Goal: Find specific fact: Find contact information

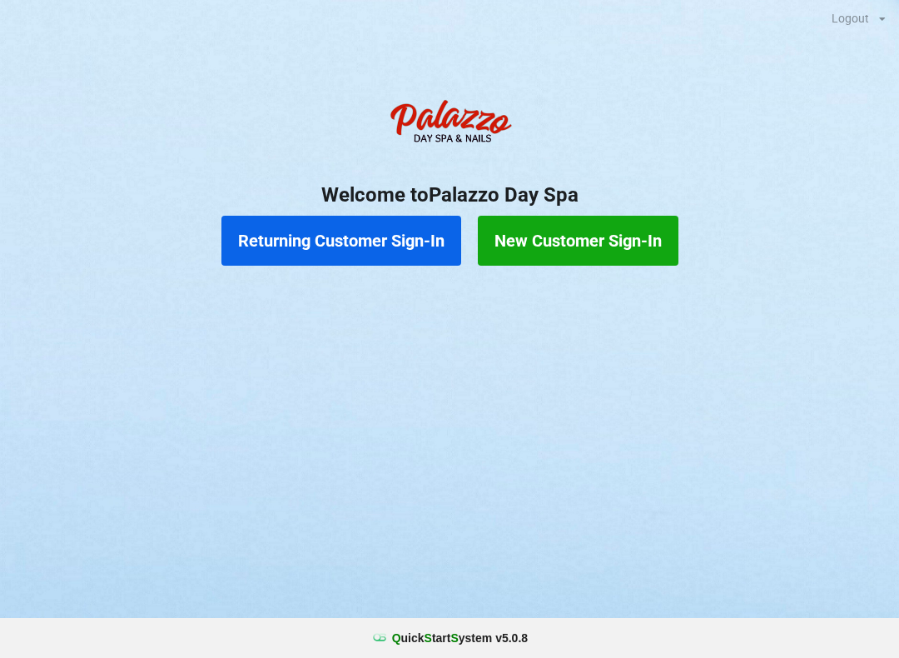
click at [326, 250] on button "Returning Customer Sign-In" at bounding box center [341, 241] width 240 height 50
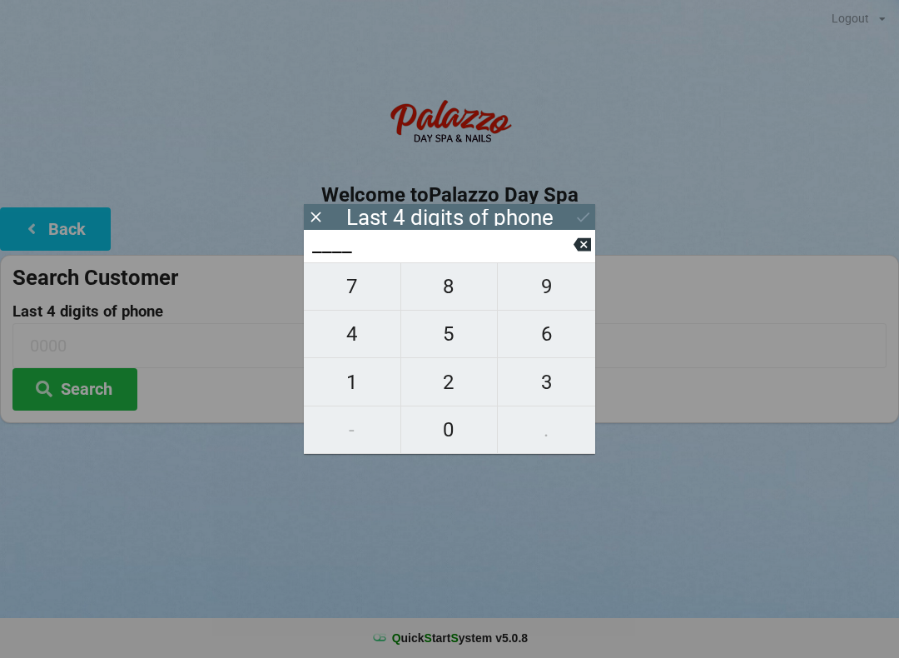
click at [363, 333] on span "4" at bounding box center [352, 333] width 97 height 35
type input "4___"
click at [339, 376] on span "1" at bounding box center [352, 382] width 97 height 35
type input "41__"
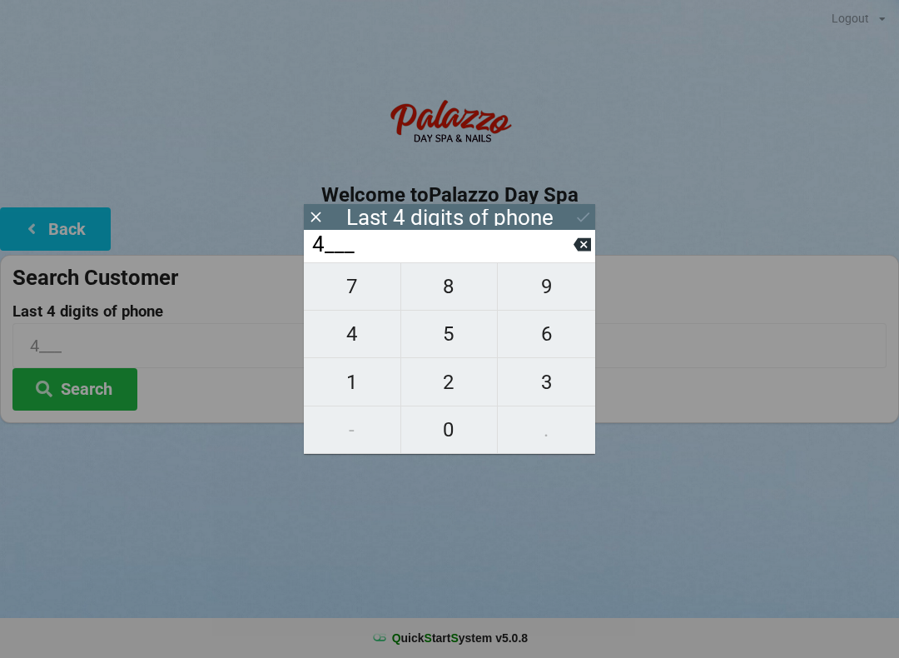
type input "41__"
click at [434, 379] on span "2" at bounding box center [449, 382] width 97 height 35
type input "412_"
click at [438, 298] on span "8" at bounding box center [449, 286] width 97 height 35
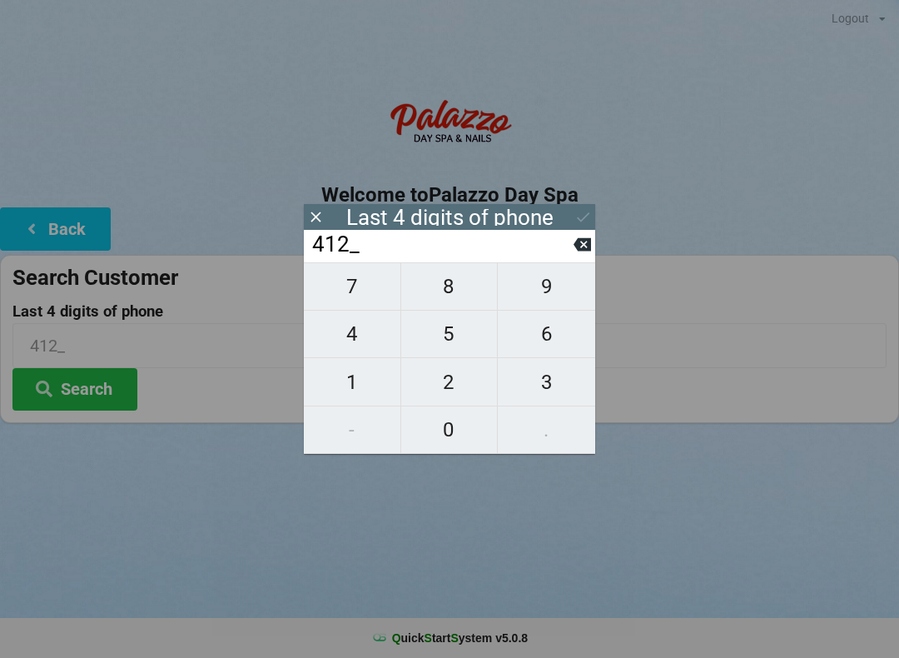
type input "4128"
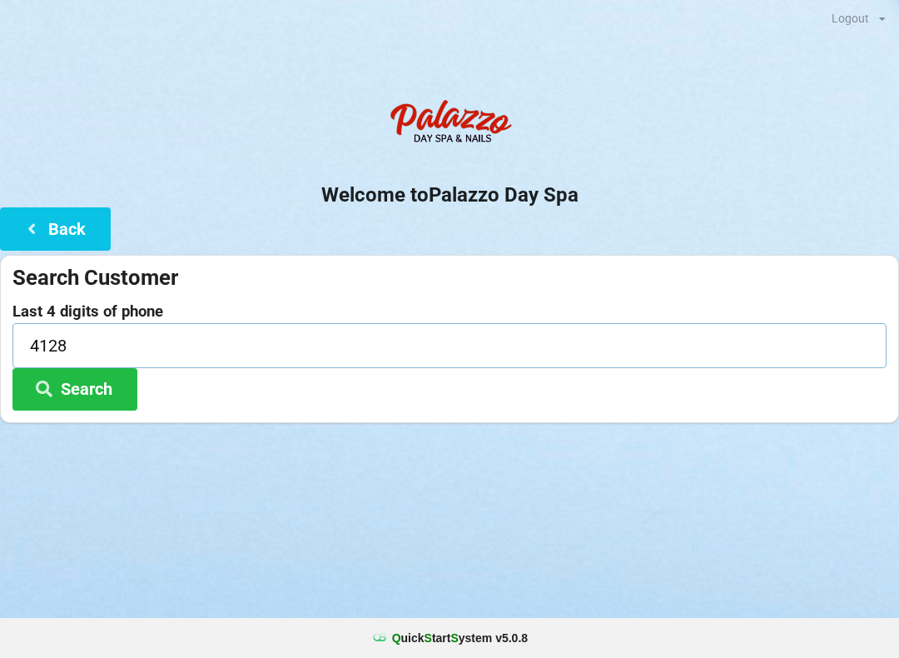
click at [673, 327] on input "4128" at bounding box center [449, 345] width 874 height 44
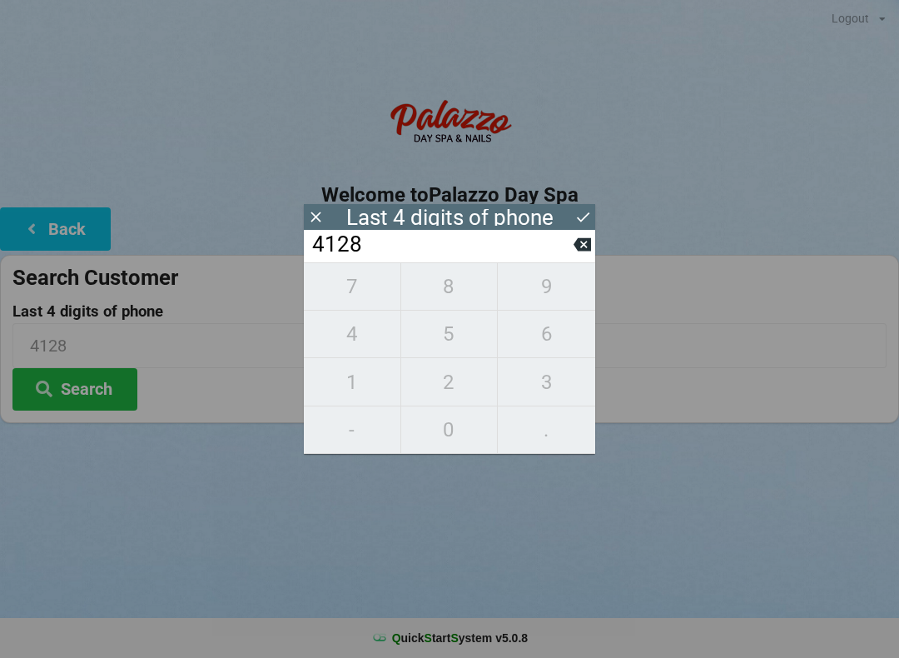
click at [500, 241] on input "4128" at bounding box center [442, 244] width 263 height 27
click at [577, 251] on icon at bounding box center [582, 244] width 17 height 13
click at [451, 295] on span "8" at bounding box center [449, 286] width 97 height 35
type input "4128"
click at [321, 208] on icon at bounding box center [315, 216] width 17 height 17
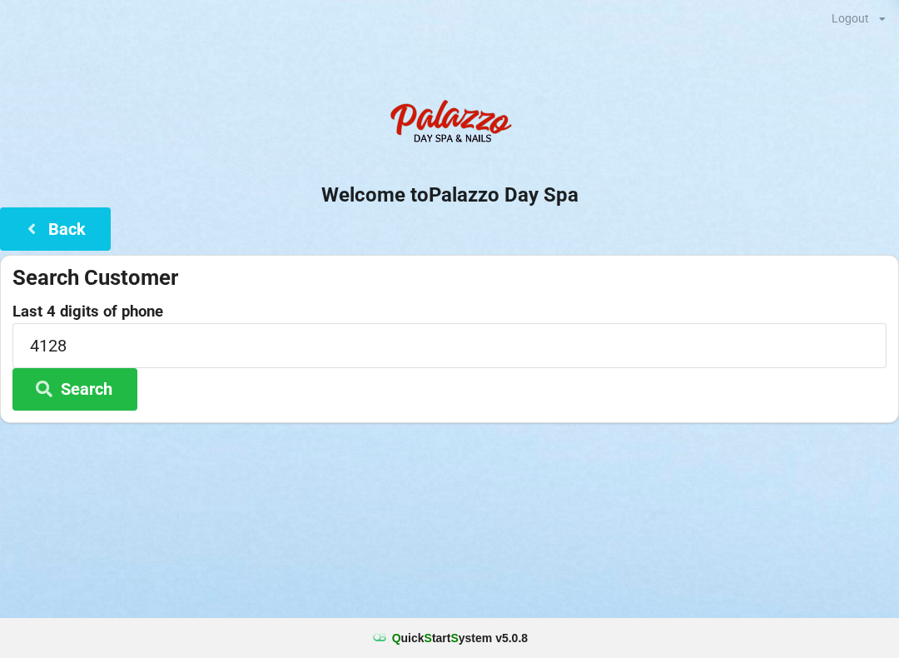
click at [82, 391] on button "Search" at bounding box center [74, 389] width 125 height 42
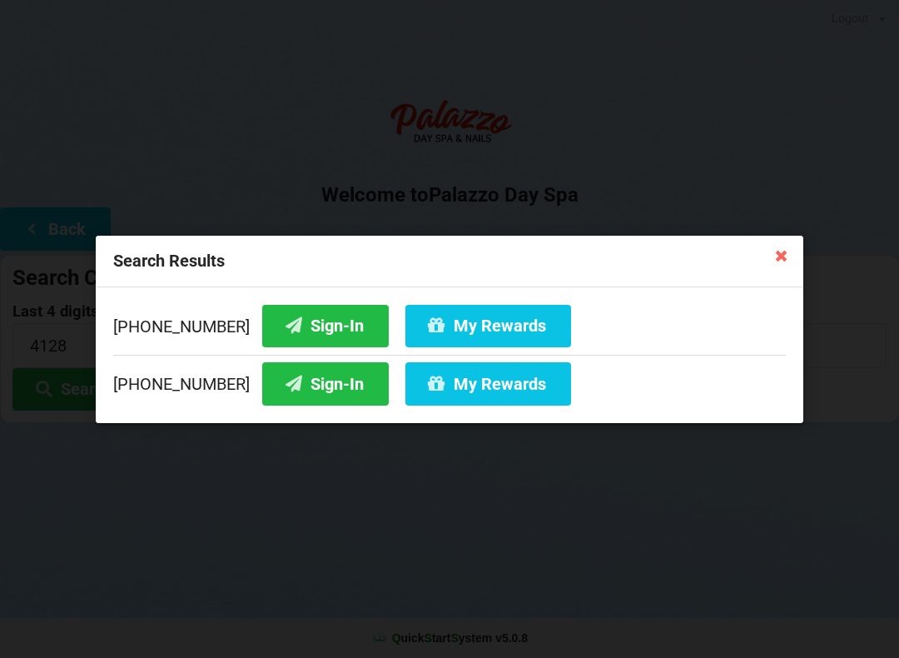
click at [292, 327] on button "Sign-In" at bounding box center [325, 325] width 127 height 42
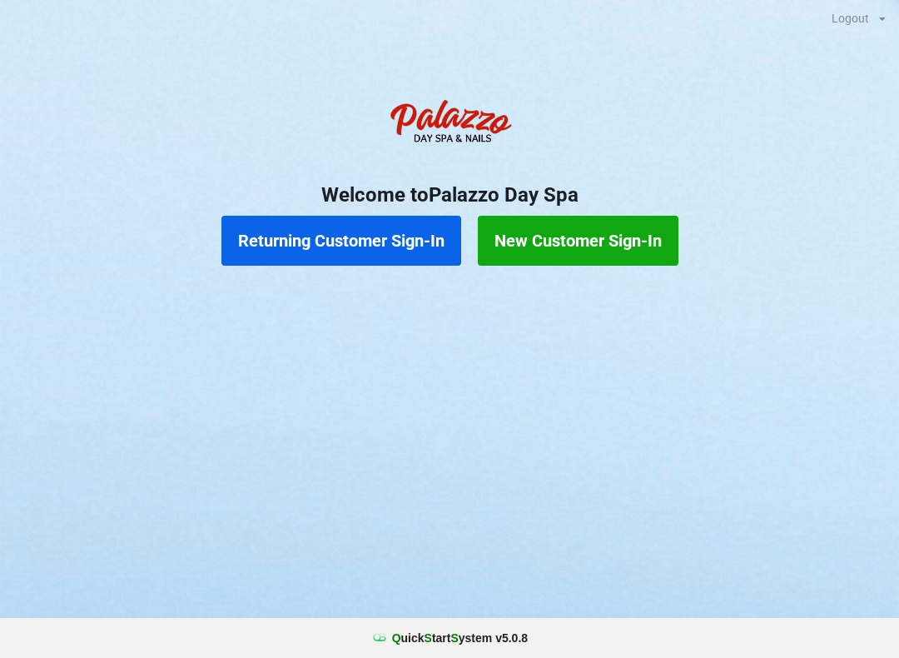
click at [378, 256] on button "Returning Customer Sign-In" at bounding box center [341, 241] width 240 height 50
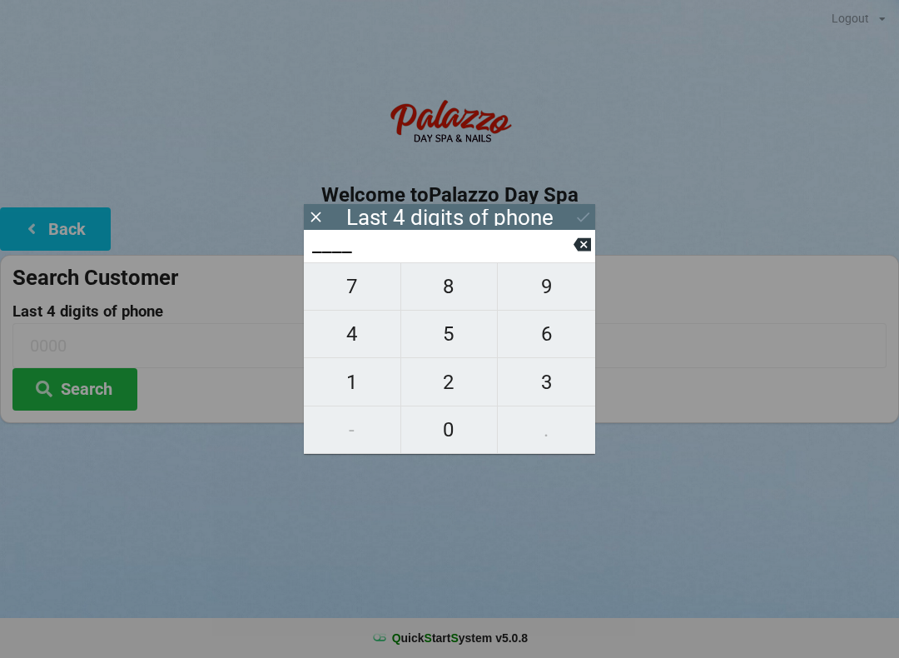
click at [540, 291] on span "9" at bounding box center [546, 286] width 97 height 35
type input "9___"
click at [565, 299] on span "9" at bounding box center [546, 286] width 97 height 35
type input "99__"
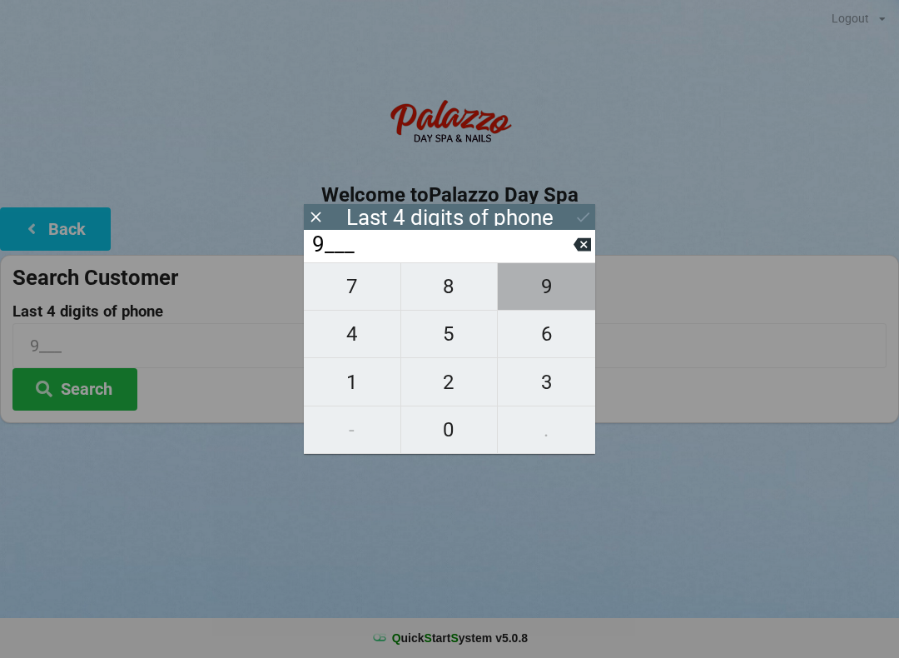
type input "99__"
click at [359, 391] on span "1" at bounding box center [352, 382] width 97 height 35
type input "991_"
click at [457, 286] on span "8" at bounding box center [449, 286] width 97 height 35
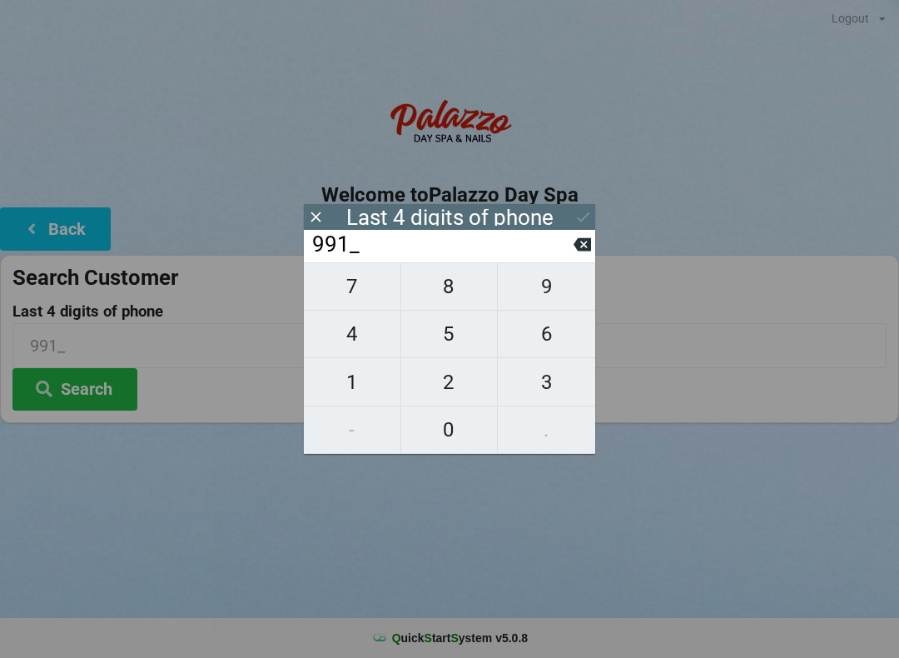
type input "9918"
click at [86, 389] on button "Search" at bounding box center [74, 389] width 125 height 42
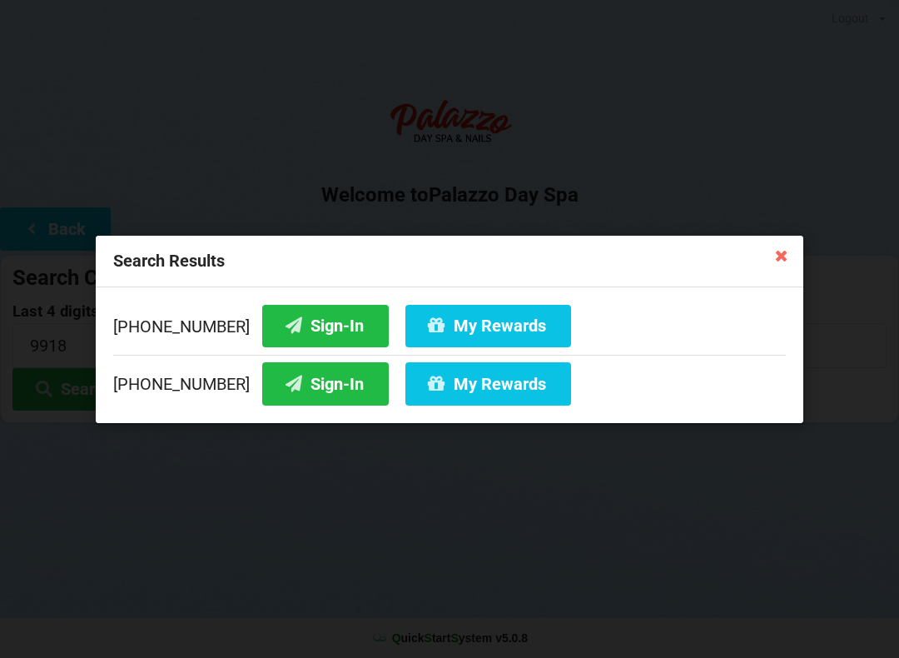
click at [541, 559] on div "Search Results [PHONE_NUMBER] Sign-In My Rewards [PHONE_NUMBER] Sign-In My Rewa…" at bounding box center [449, 329] width 899 height 658
click at [647, 544] on div "Search Results [PHONE_NUMBER] Sign-In My Rewards [PHONE_NUMBER] Sign-In My Rewa…" at bounding box center [449, 329] width 899 height 658
click at [674, 532] on div "Search Results [PHONE_NUMBER] Sign-In My Rewards [PHONE_NUMBER] Sign-In My Rewa…" at bounding box center [449, 329] width 899 height 658
click at [784, 249] on icon at bounding box center [782, 254] width 27 height 27
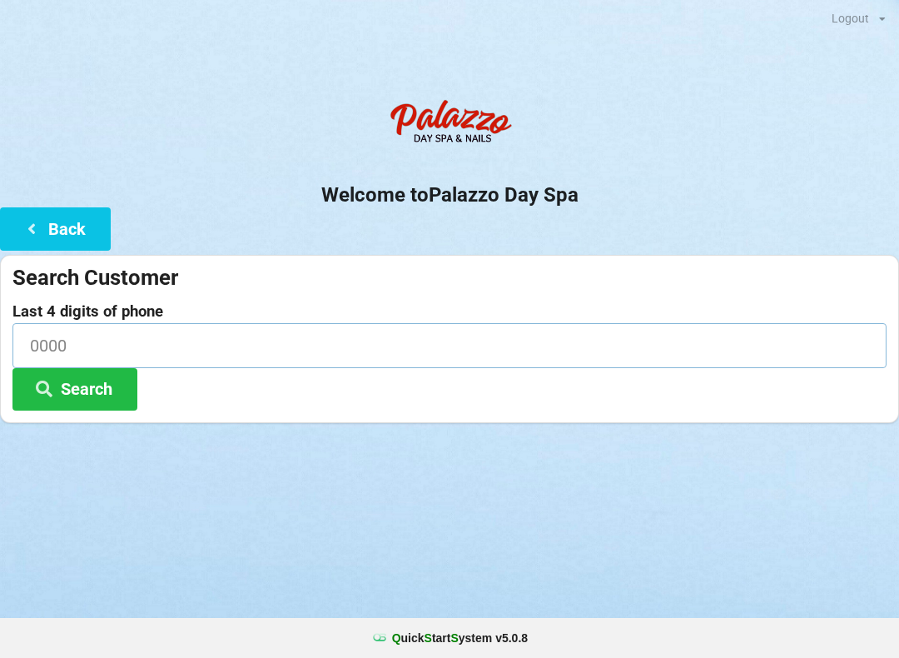
click at [61, 344] on input at bounding box center [449, 345] width 874 height 44
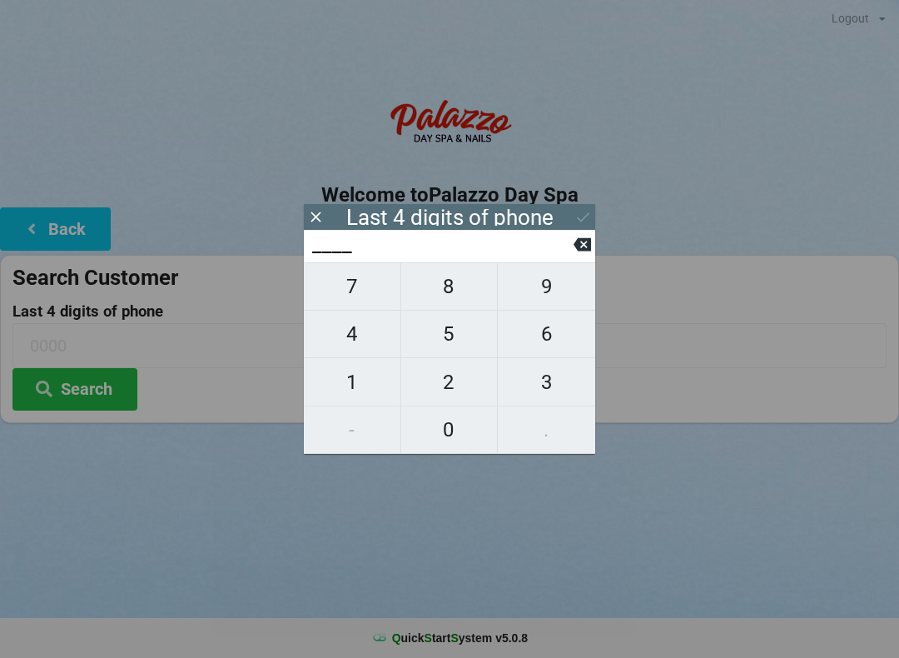
click at [547, 289] on span "9" at bounding box center [546, 286] width 97 height 35
type input "9___"
click at [547, 294] on span "9" at bounding box center [546, 286] width 97 height 35
type input "99__"
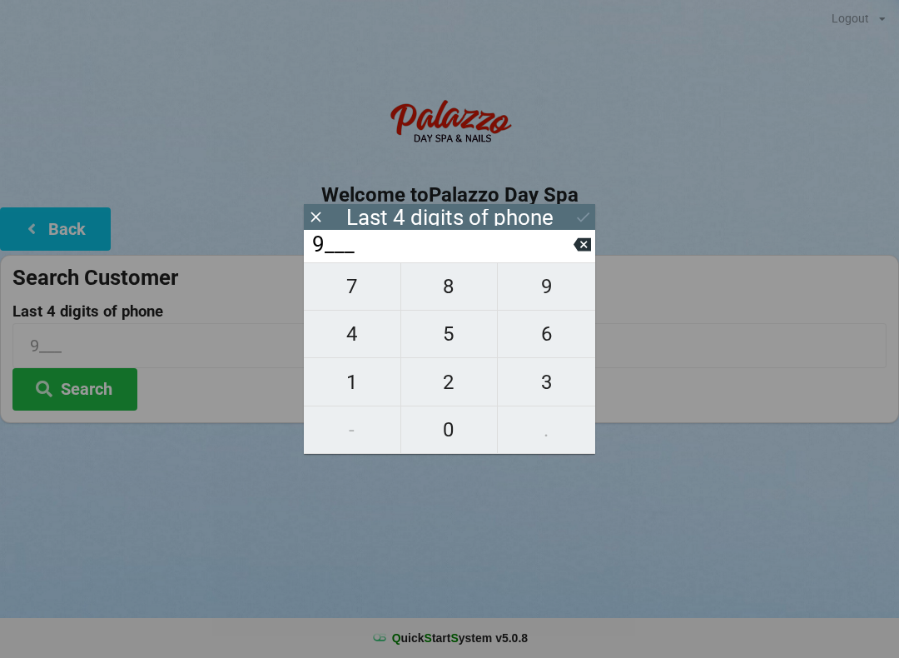
type input "99__"
click at [350, 386] on span "1" at bounding box center [352, 382] width 97 height 35
type input "991_"
click at [451, 291] on span "8" at bounding box center [449, 286] width 97 height 35
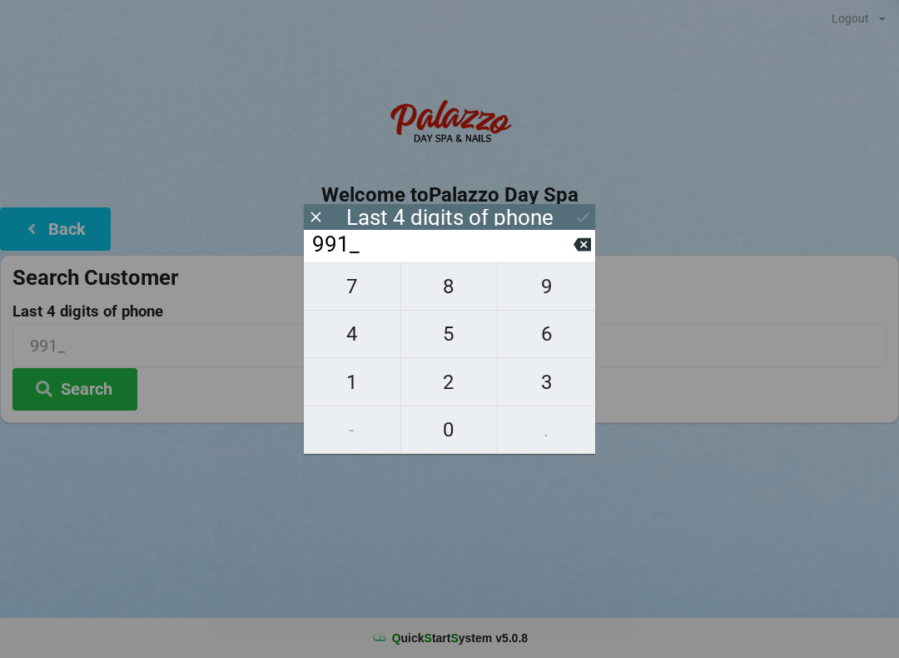
type input "9918"
click at [587, 225] on icon at bounding box center [583, 216] width 17 height 17
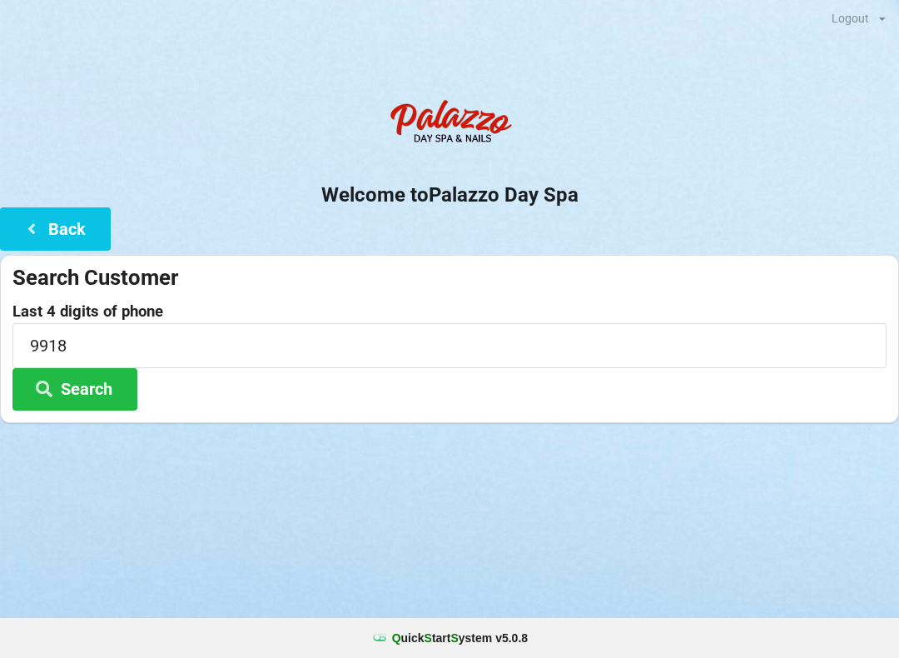
click at [65, 383] on button "Search" at bounding box center [74, 389] width 125 height 42
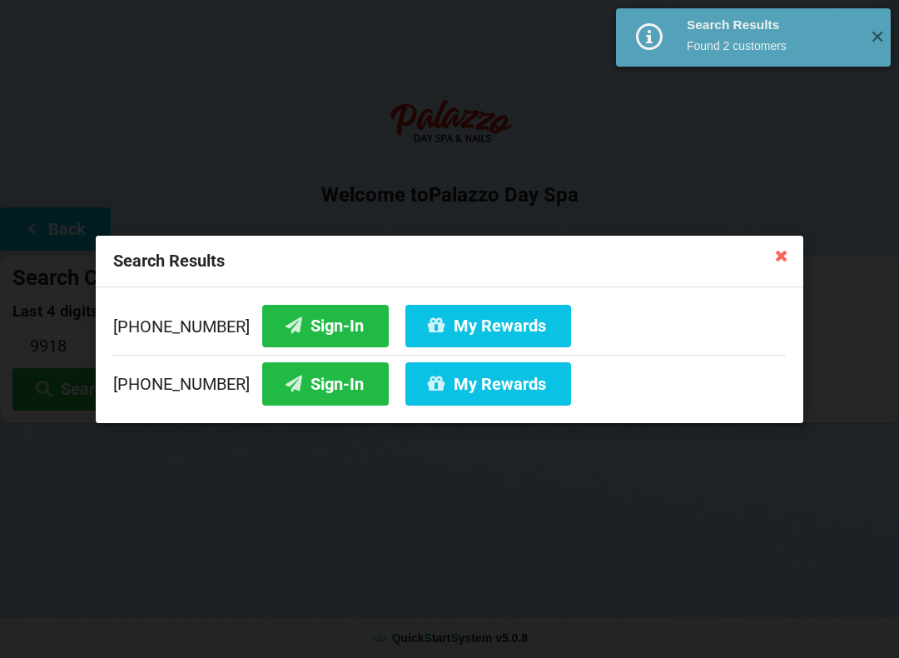
click at [240, 195] on div "Search Results [PHONE_NUMBER] Sign-In My Rewards [PHONE_NUMBER] Sign-In My Rewa…" at bounding box center [449, 329] width 899 height 658
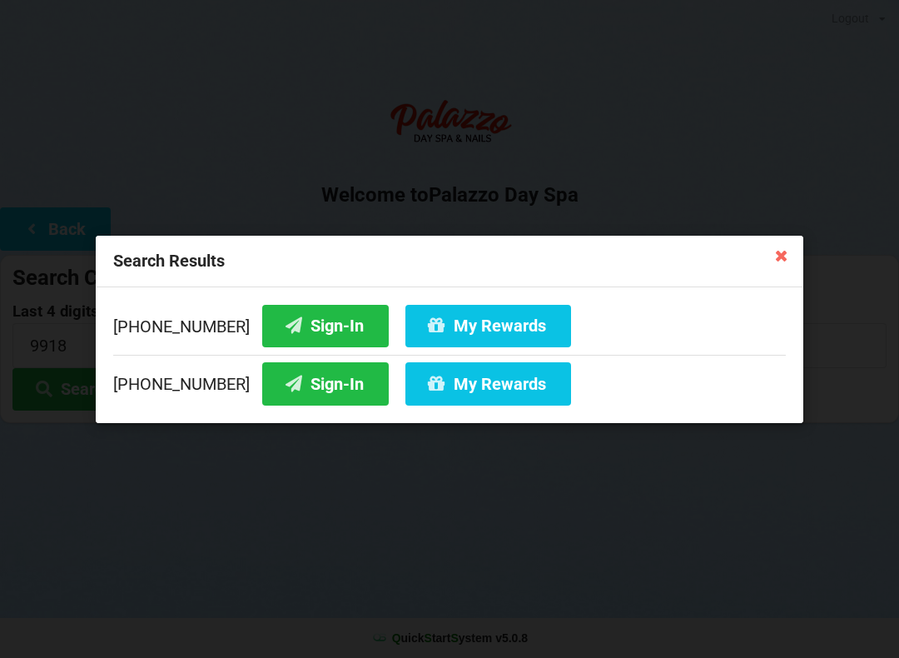
click at [782, 265] on icon at bounding box center [782, 254] width 27 height 27
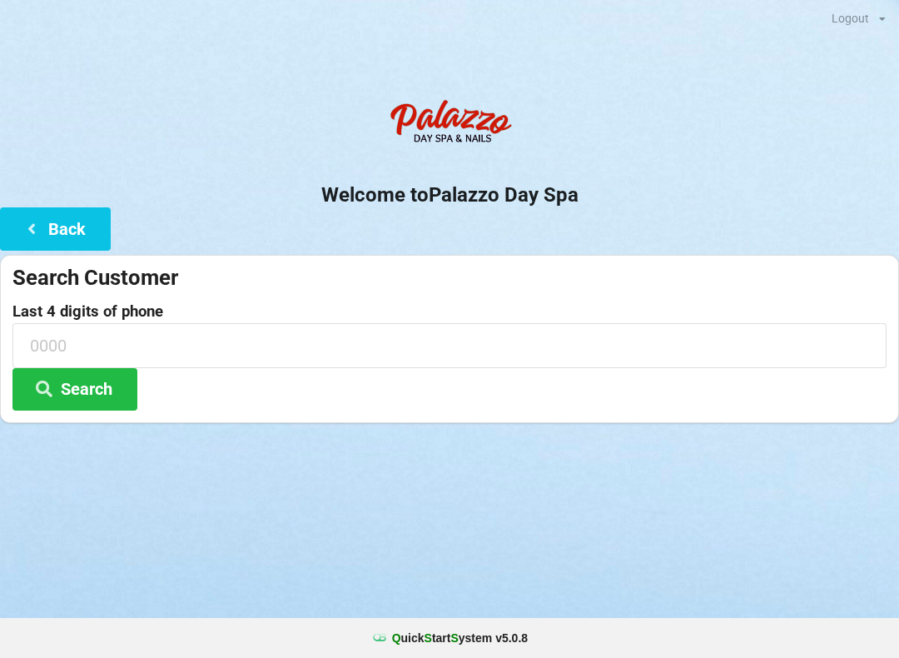
click at [192, 323] on input at bounding box center [449, 345] width 874 height 44
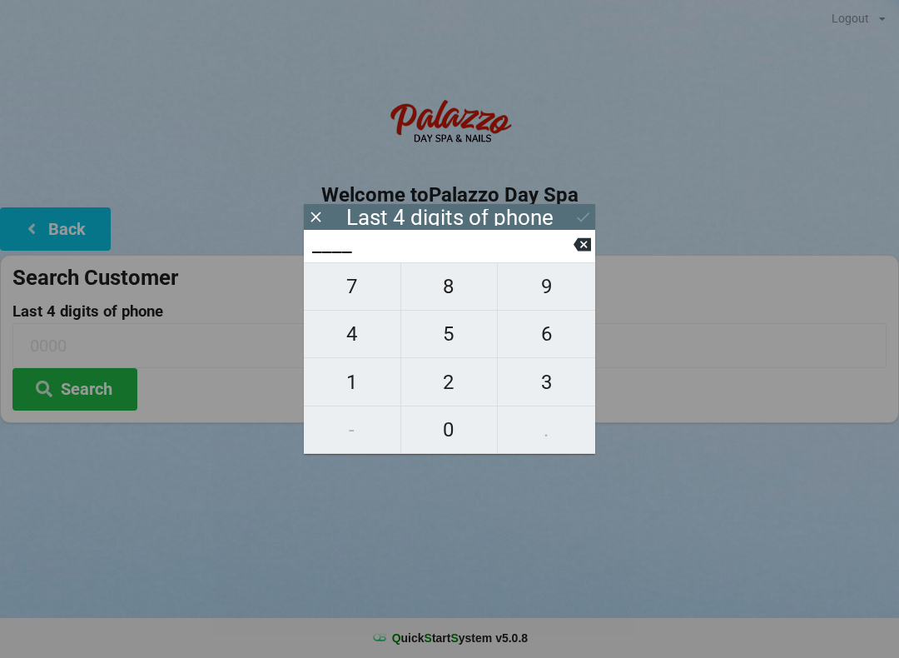
click at [549, 296] on span "9" at bounding box center [546, 286] width 97 height 35
type input "9___"
click at [547, 291] on span "9" at bounding box center [546, 286] width 97 height 35
type input "99__"
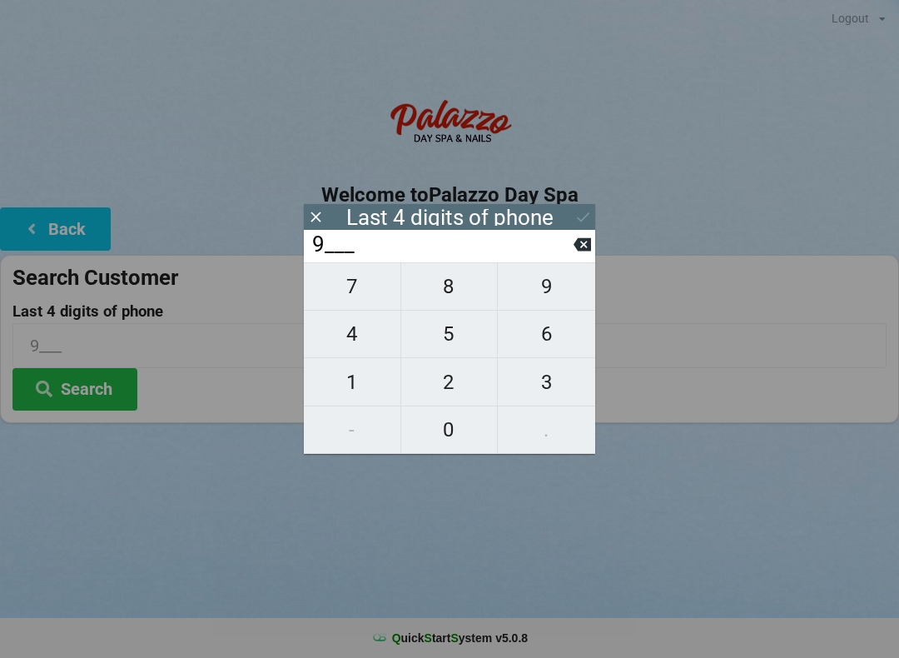
type input "99__"
click at [542, 291] on span "9" at bounding box center [546, 286] width 97 height 35
type input "999_"
click at [451, 296] on span "8" at bounding box center [449, 286] width 97 height 35
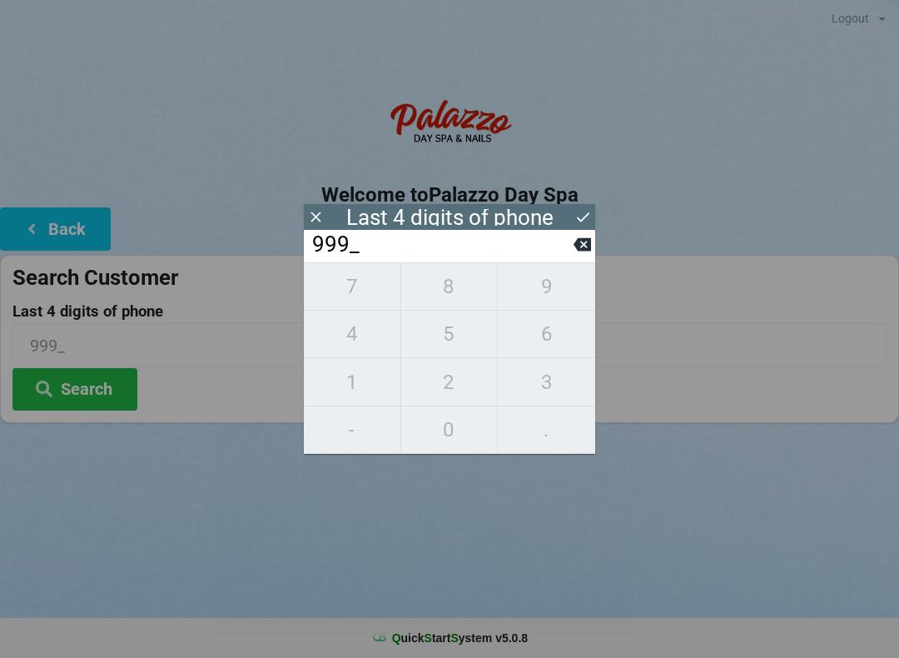
type input "9998"
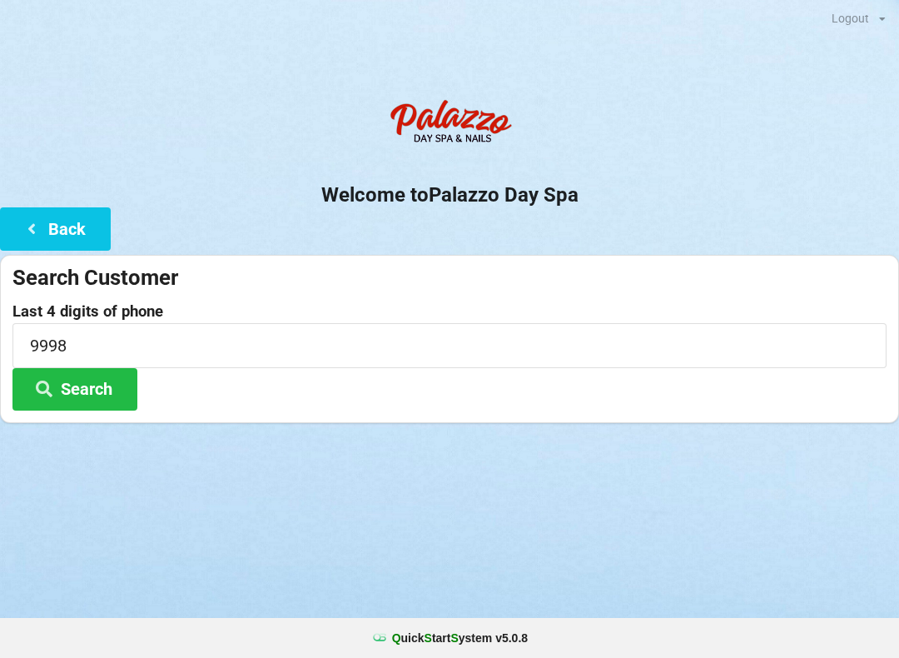
click at [206, 574] on div "Logout Logout Sign-In Welcome to Palazzo Day Spa Back Search Customer Last 4 di…" at bounding box center [449, 329] width 899 height 658
click at [79, 381] on button "Search" at bounding box center [74, 389] width 125 height 42
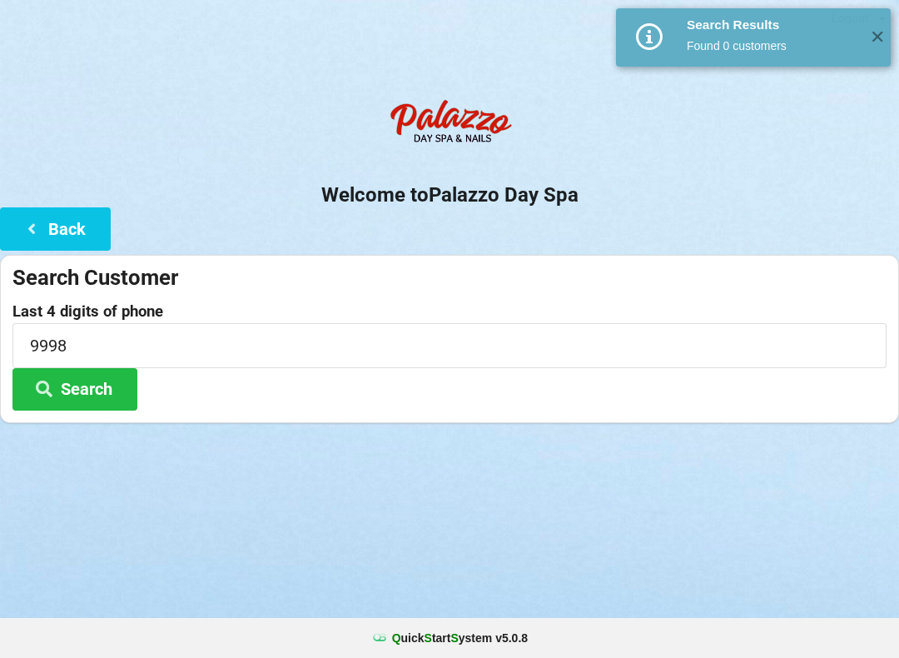
click at [100, 390] on button "Search" at bounding box center [74, 389] width 125 height 42
click at [163, 332] on input "9998" at bounding box center [449, 345] width 874 height 44
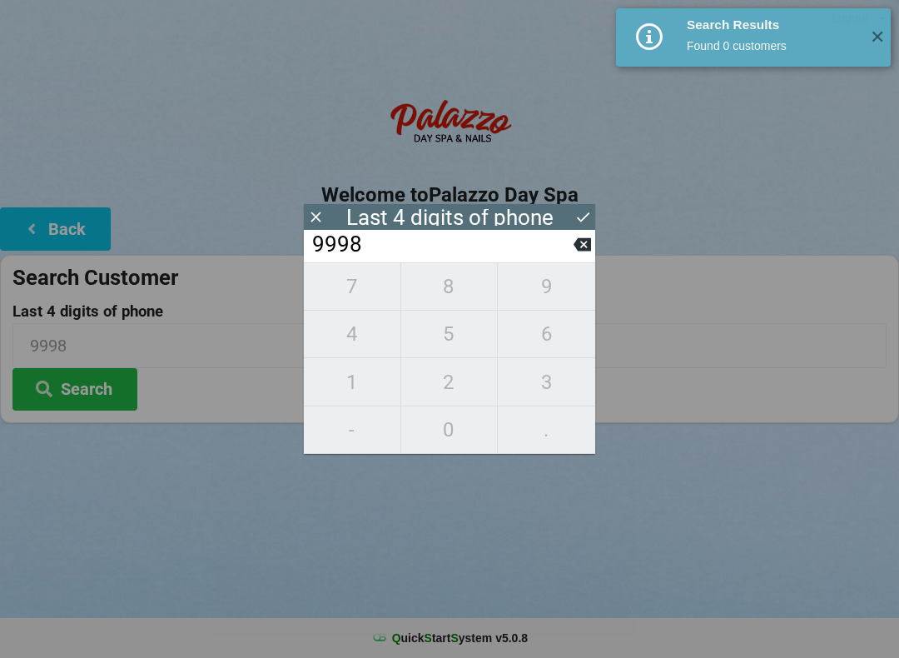
click at [580, 250] on icon at bounding box center [582, 244] width 17 height 13
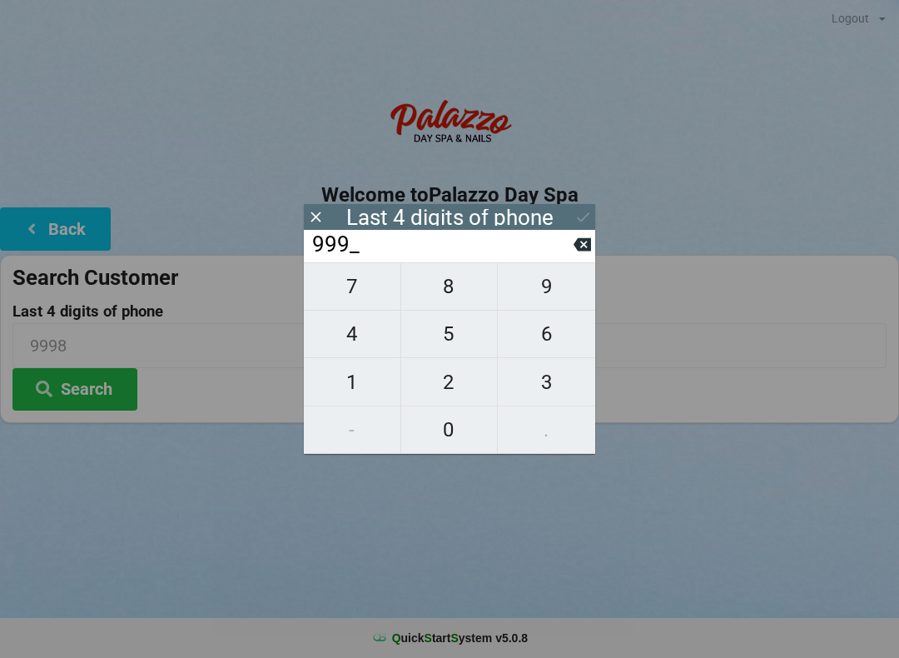
click at [580, 251] on icon at bounding box center [582, 244] width 17 height 13
click at [587, 256] on button at bounding box center [582, 244] width 17 height 22
click at [583, 251] on icon at bounding box center [582, 244] width 17 height 13
type input "____"
click at [587, 251] on icon at bounding box center [582, 244] width 17 height 13
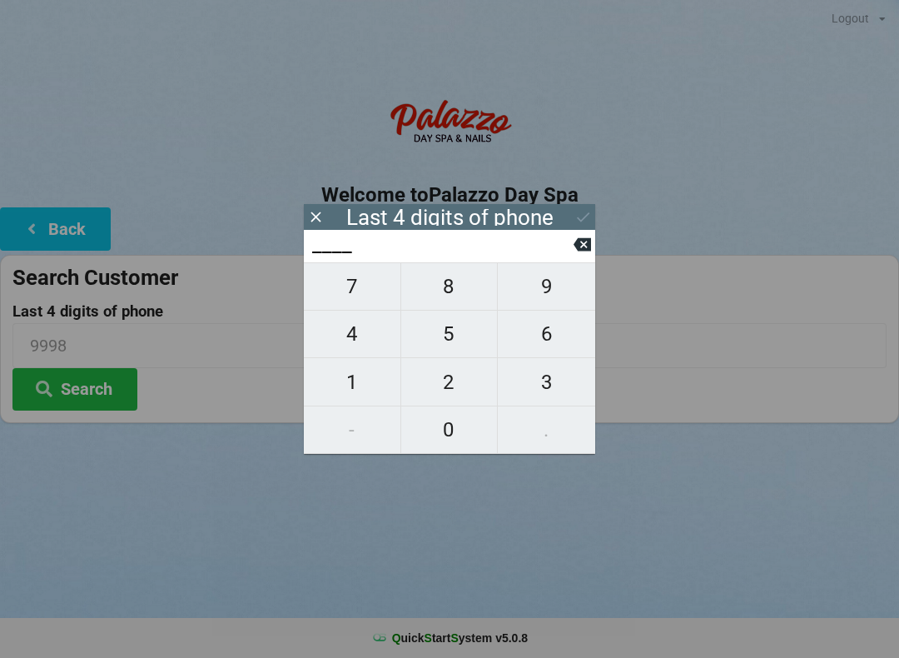
click at [549, 301] on span "9" at bounding box center [546, 286] width 97 height 35
type input "9___"
click at [360, 338] on span "4" at bounding box center [352, 333] width 97 height 35
type input "94__"
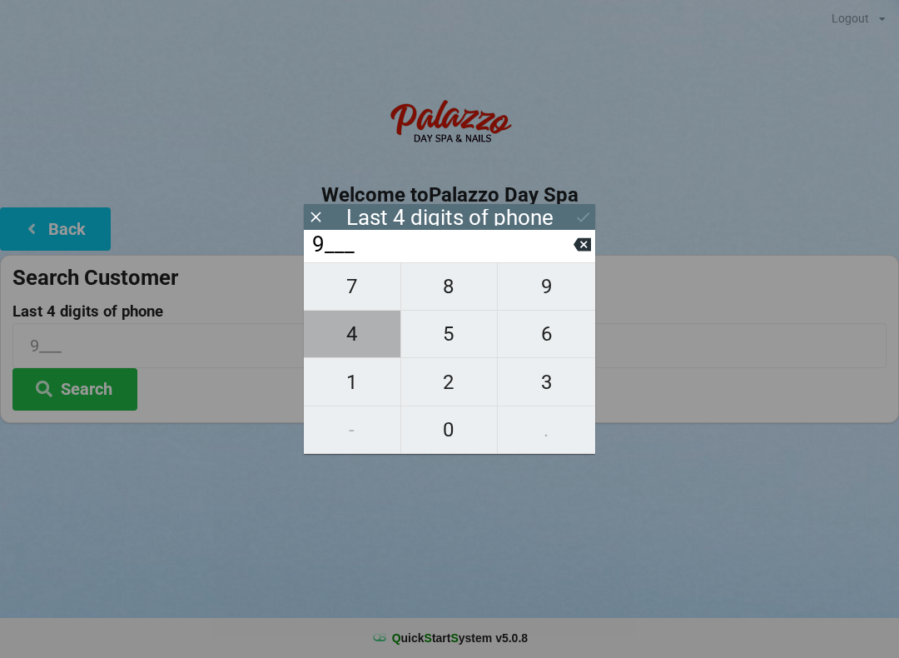
type input "94__"
click at [435, 392] on span "2" at bounding box center [449, 382] width 97 height 35
type input "942_"
click at [345, 380] on span "1" at bounding box center [352, 382] width 97 height 35
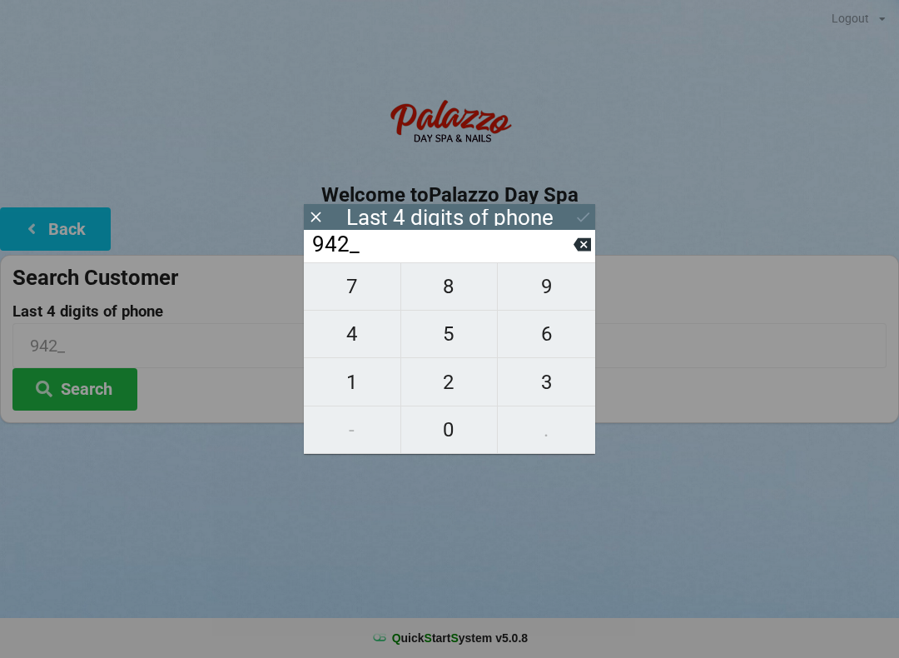
type input "9421"
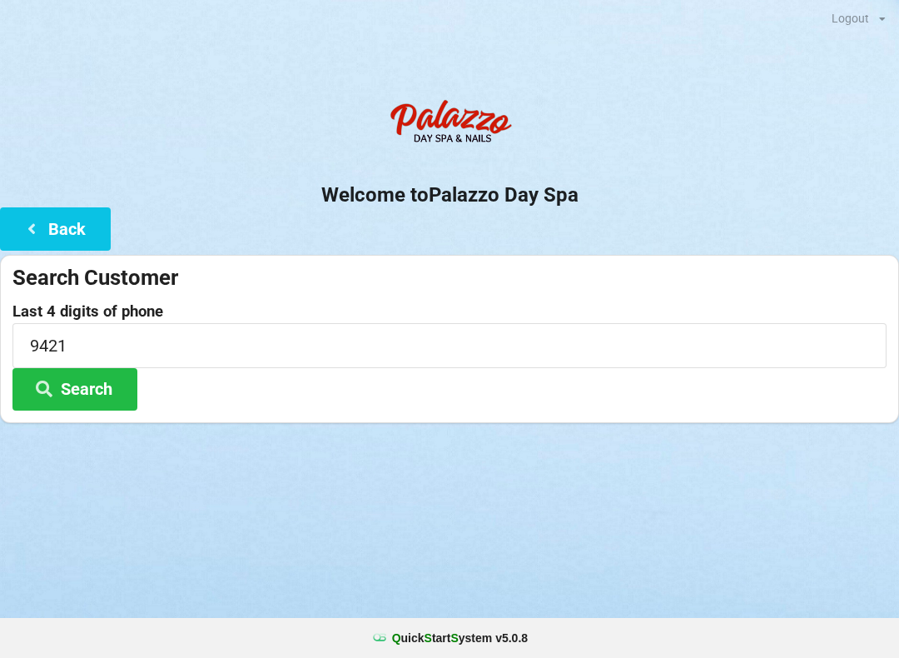
click at [91, 392] on button "Search" at bounding box center [74, 389] width 125 height 42
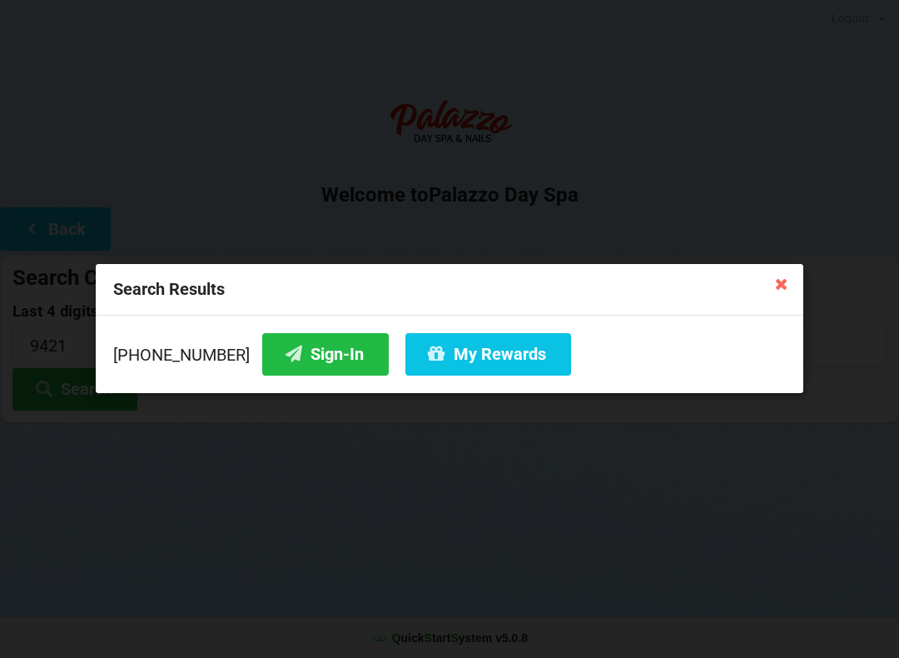
click at [280, 357] on button "Sign-In" at bounding box center [325, 354] width 127 height 42
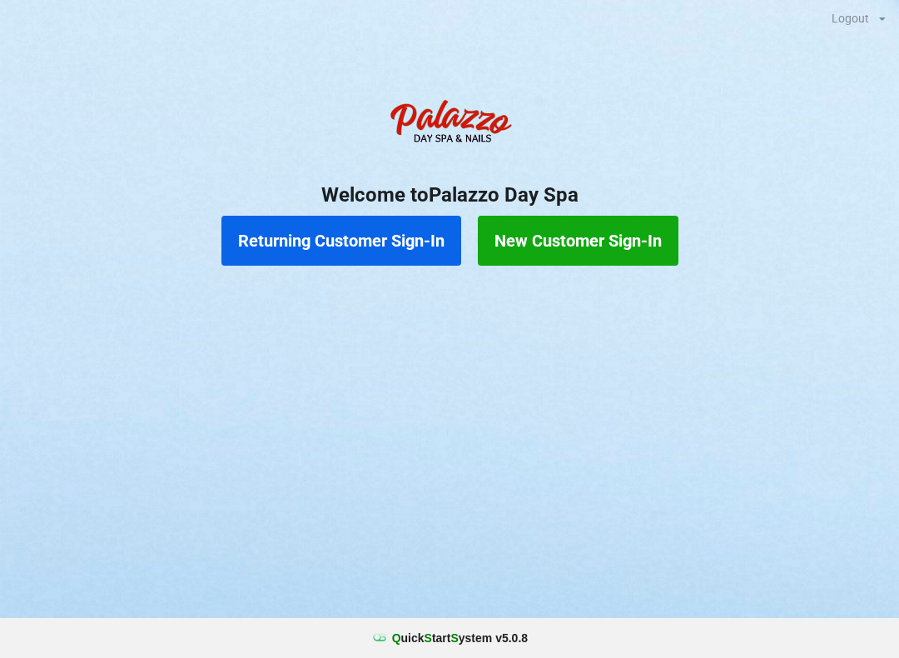
click at [408, 231] on button "Returning Customer Sign-In" at bounding box center [341, 241] width 240 height 50
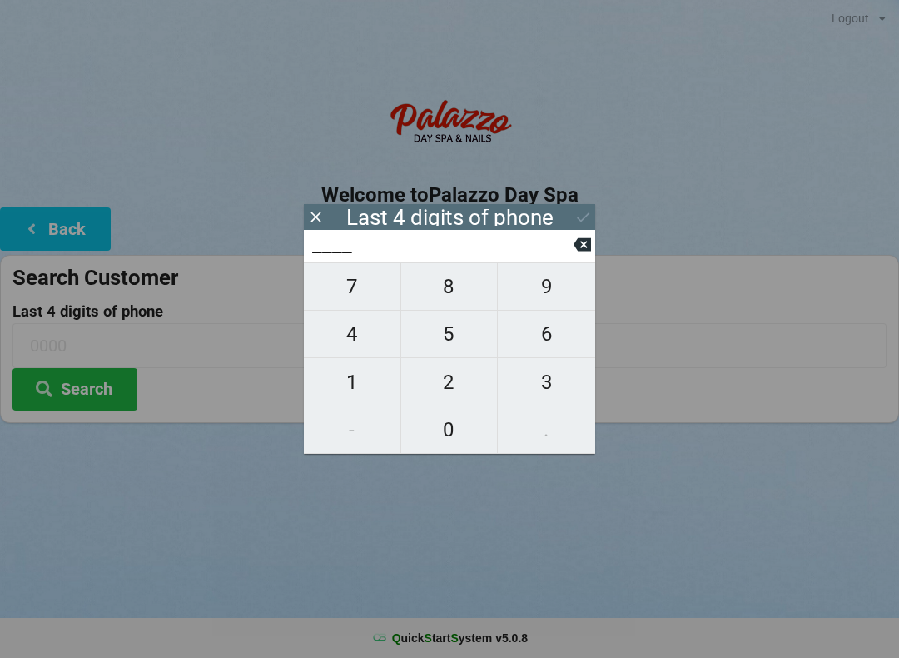
click at [557, 294] on span "9" at bounding box center [546, 286] width 97 height 35
type input "9___"
click at [352, 379] on span "1" at bounding box center [352, 382] width 97 height 35
type input "91__"
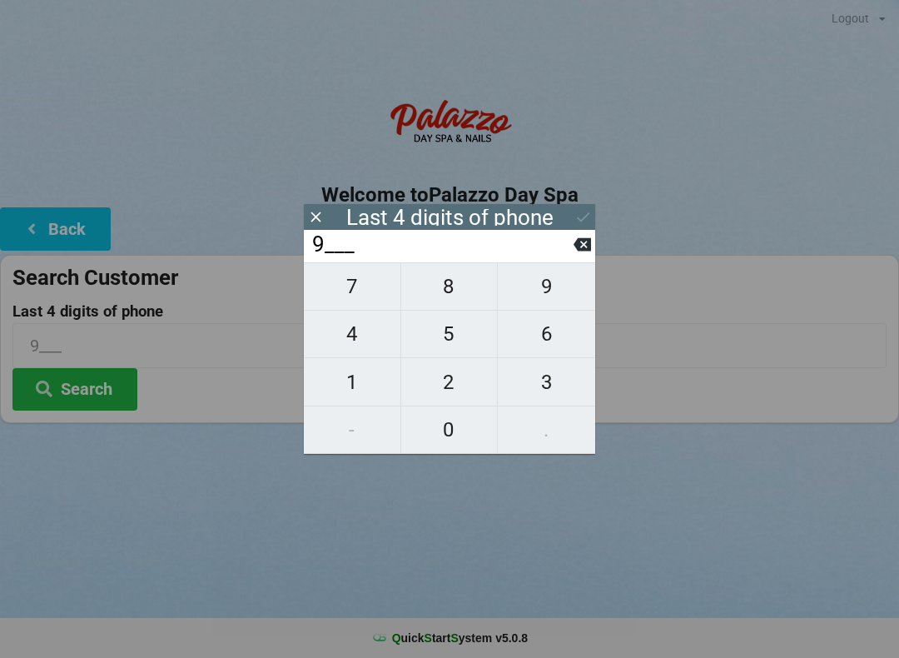
type input "91__"
click at [535, 287] on span "9" at bounding box center [546, 286] width 97 height 35
type input "919_"
click at [446, 297] on span "8" at bounding box center [449, 286] width 97 height 35
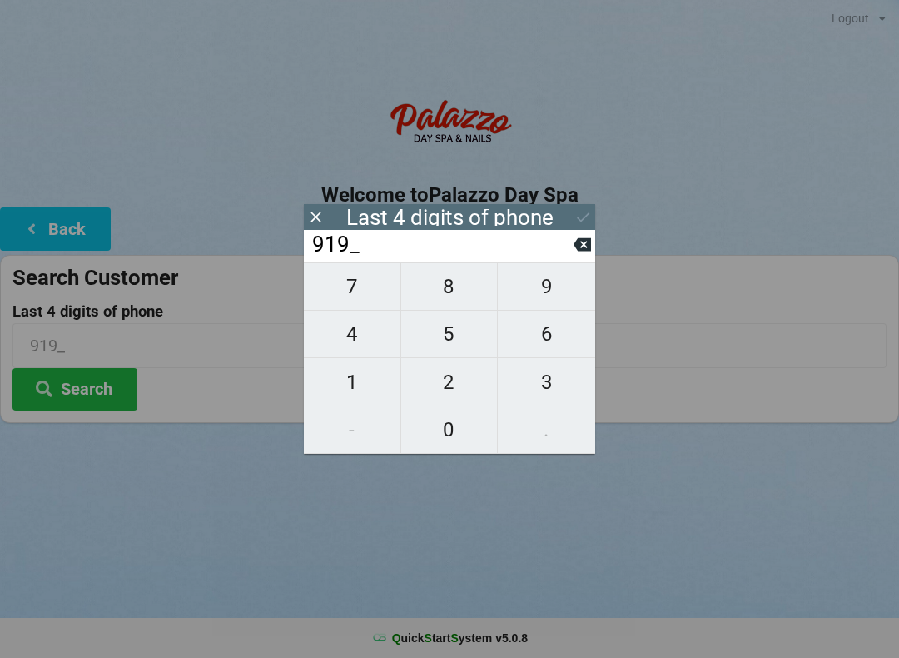
type input "9198"
click at [709, 365] on input "9198" at bounding box center [449, 345] width 874 height 44
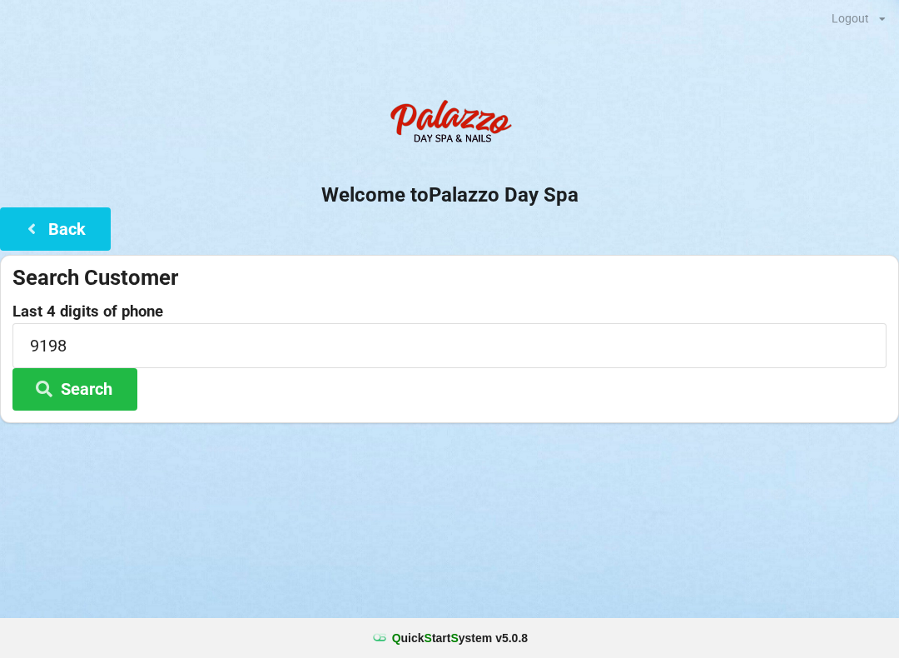
click at [113, 445] on div at bounding box center [449, 444] width 899 height 42
click at [85, 392] on button "Search" at bounding box center [74, 389] width 125 height 42
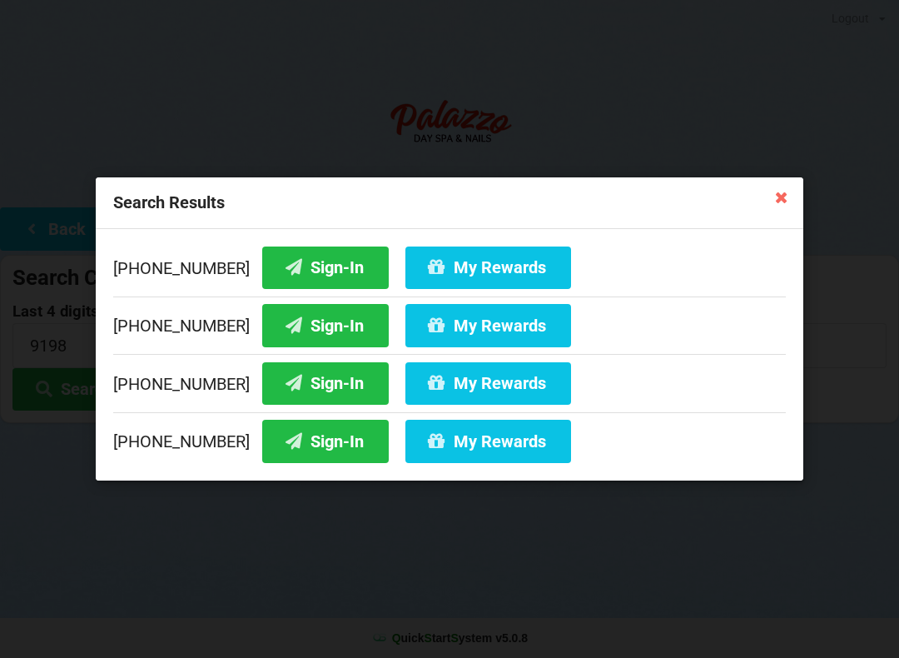
click at [332, 261] on button "Sign-In" at bounding box center [325, 267] width 127 height 42
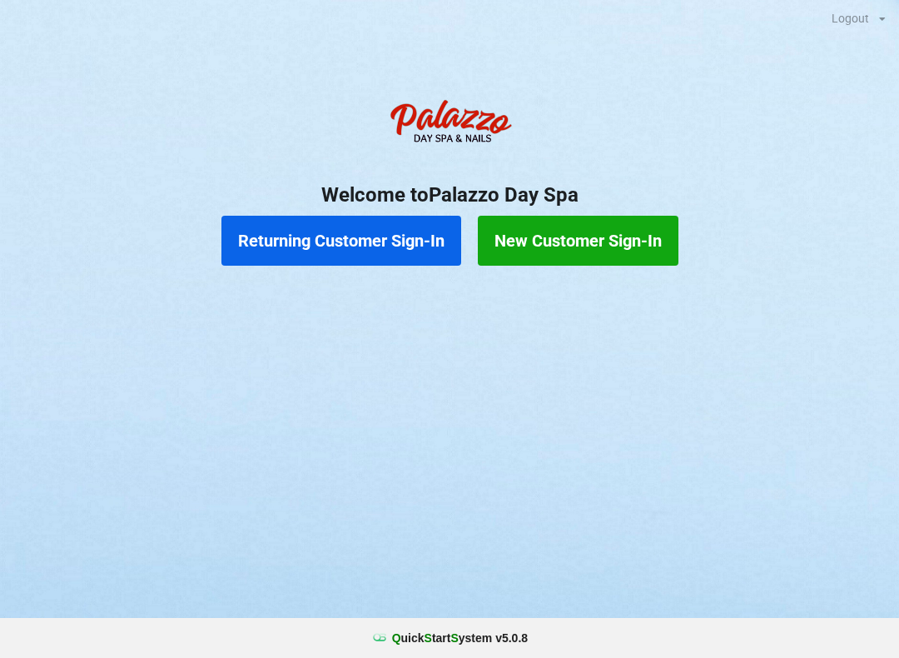
click at [376, 247] on button "Returning Customer Sign-In" at bounding box center [341, 241] width 240 height 50
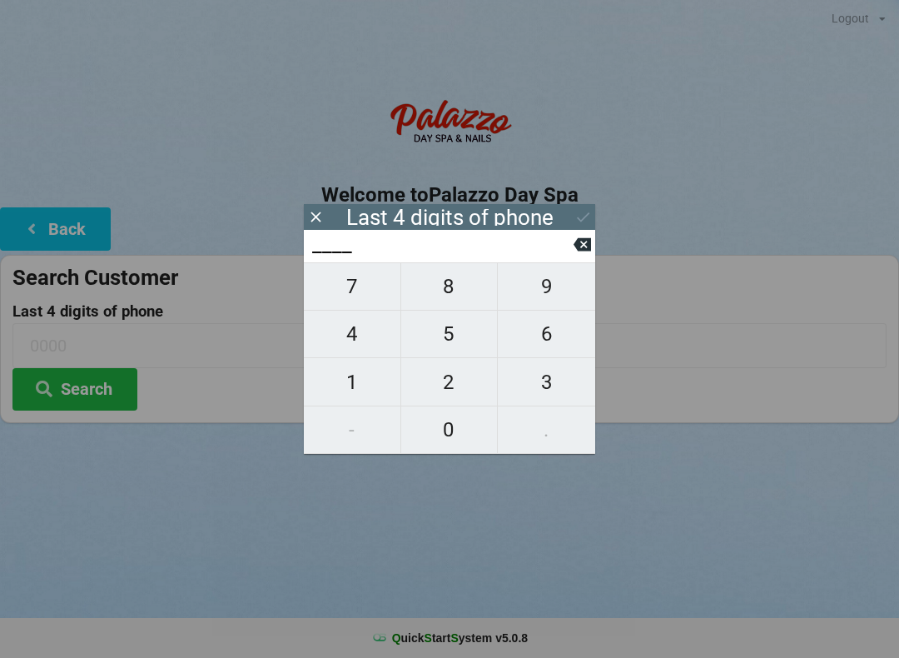
click at [551, 381] on span "3" at bounding box center [546, 382] width 97 height 35
type input "3___"
click at [349, 376] on span "1" at bounding box center [352, 382] width 97 height 35
type input "31__"
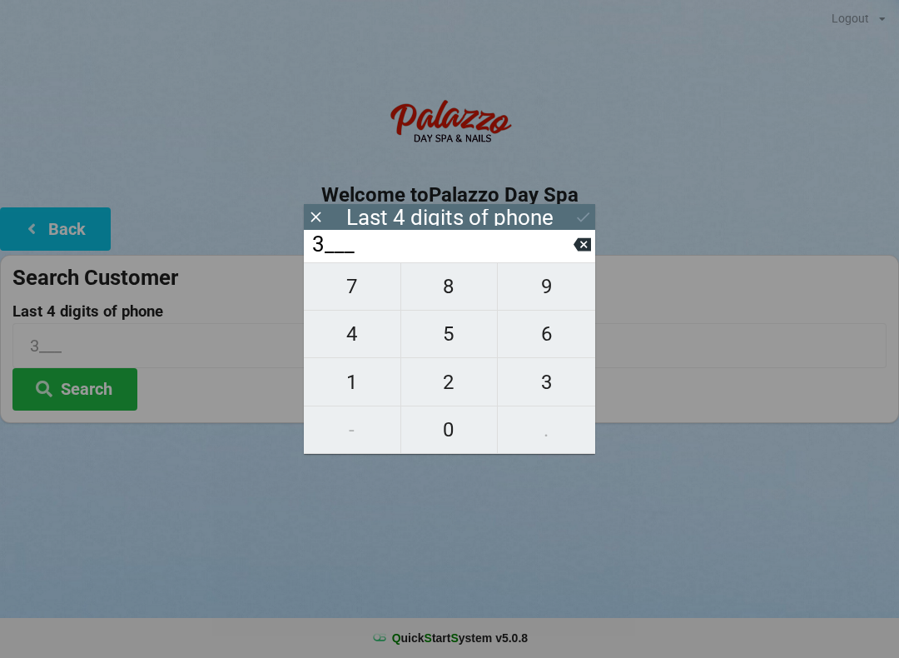
type input "31__"
click at [554, 329] on span "6" at bounding box center [546, 333] width 97 height 35
type input "316_"
click at [432, 341] on span "5" at bounding box center [449, 333] width 97 height 35
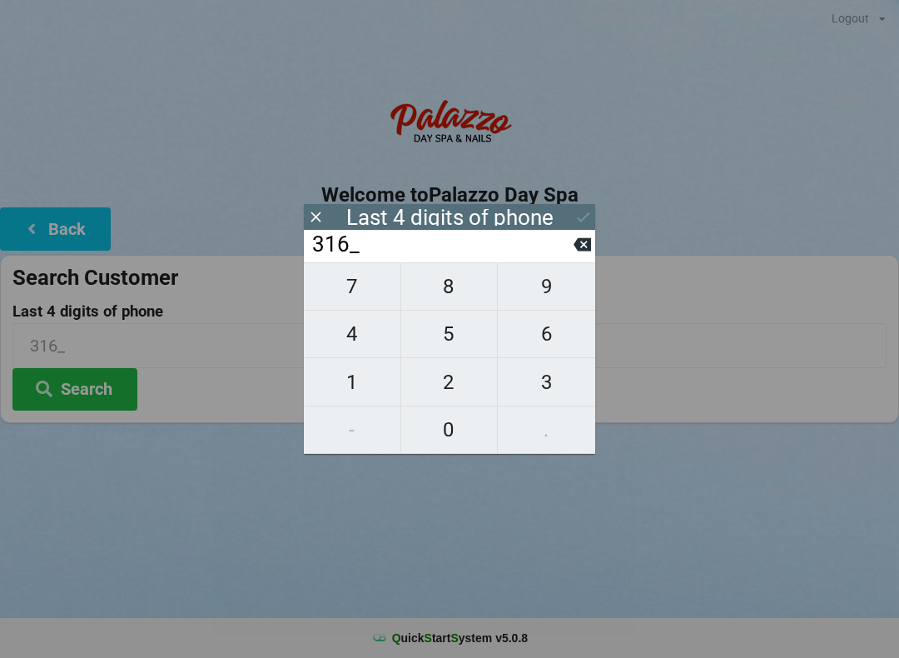
type input "3165"
click at [575, 218] on icon at bounding box center [583, 216] width 17 height 17
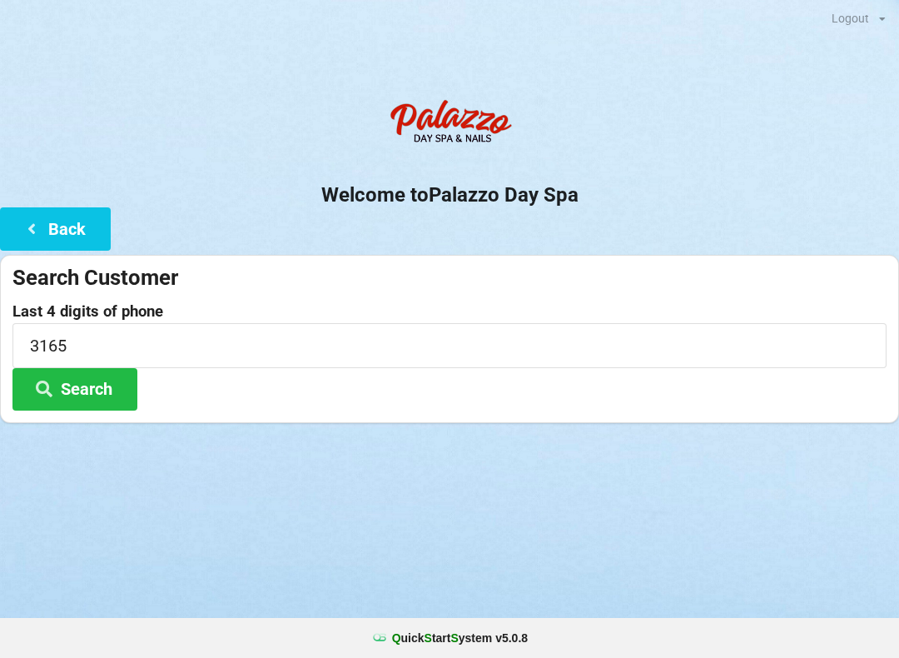
click at [86, 386] on button "Search" at bounding box center [74, 389] width 125 height 42
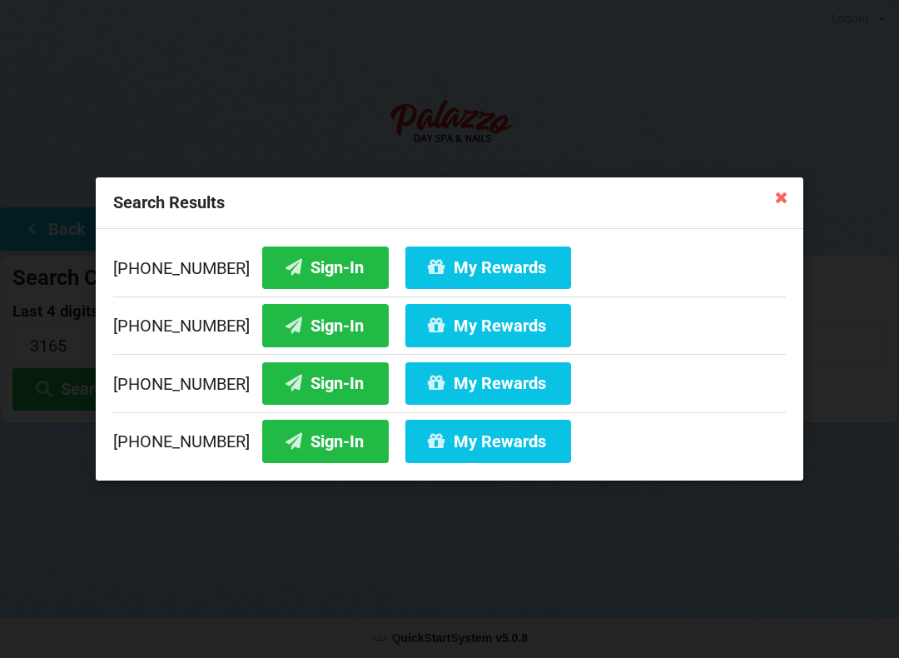
click at [302, 384] on button "Sign-In" at bounding box center [325, 383] width 127 height 42
